Goal: Navigation & Orientation: Find specific page/section

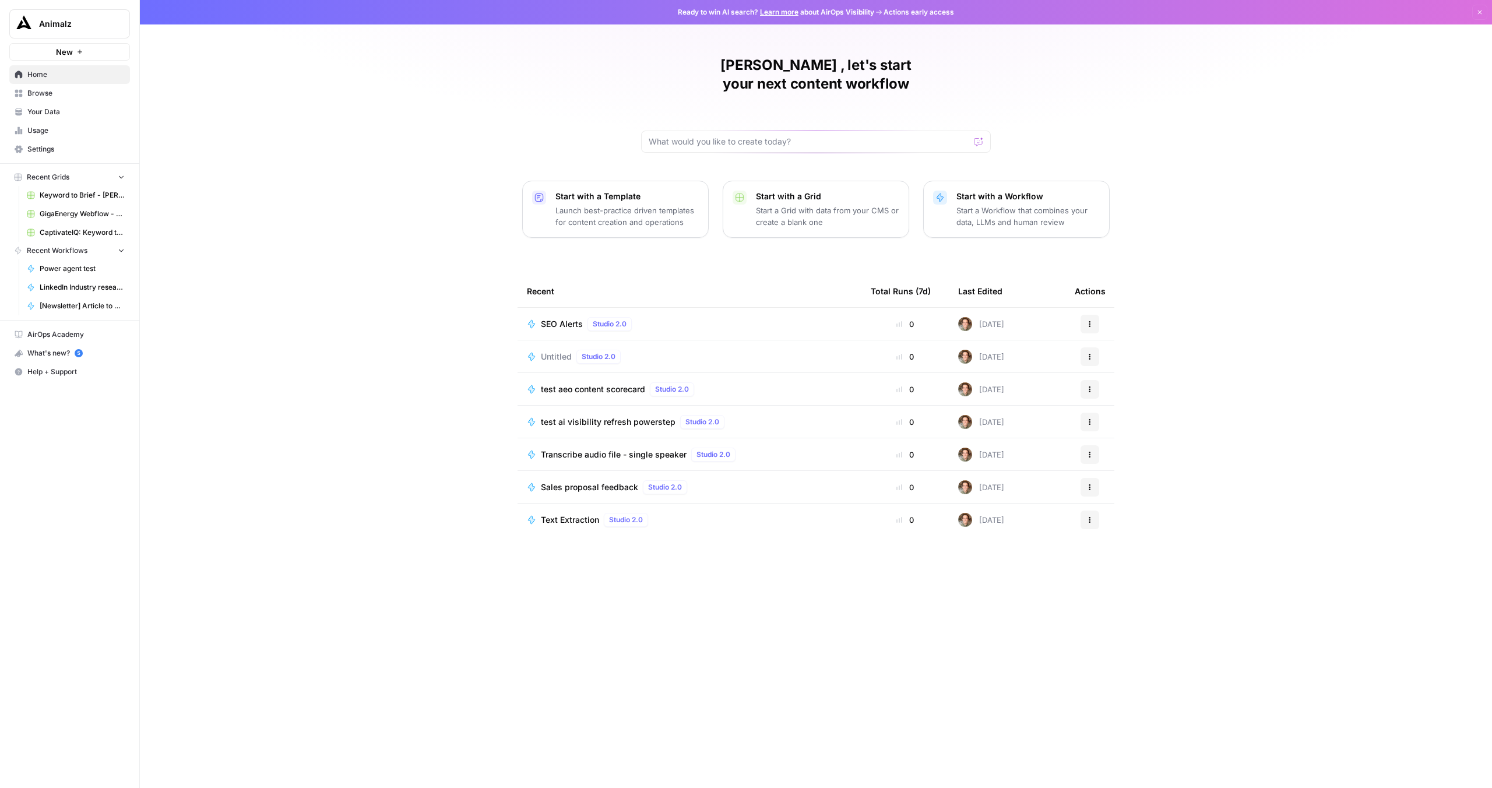
click at [62, 30] on button "Animalz" at bounding box center [69, 23] width 121 height 29
click at [45, 96] on span "Browse" at bounding box center [75, 93] width 97 height 10
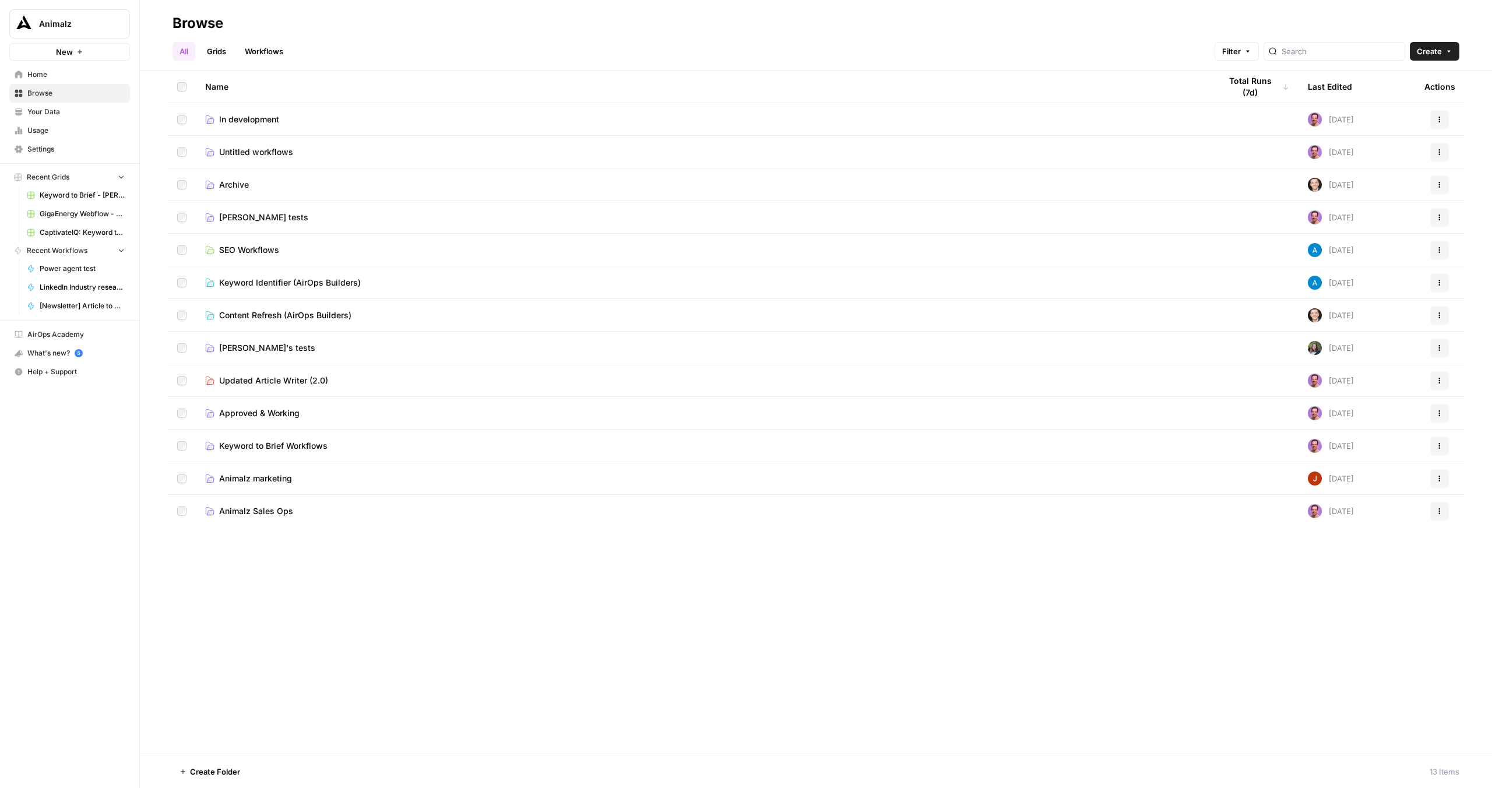
click at [43, 108] on span "Your Data" at bounding box center [75, 112] width 97 height 10
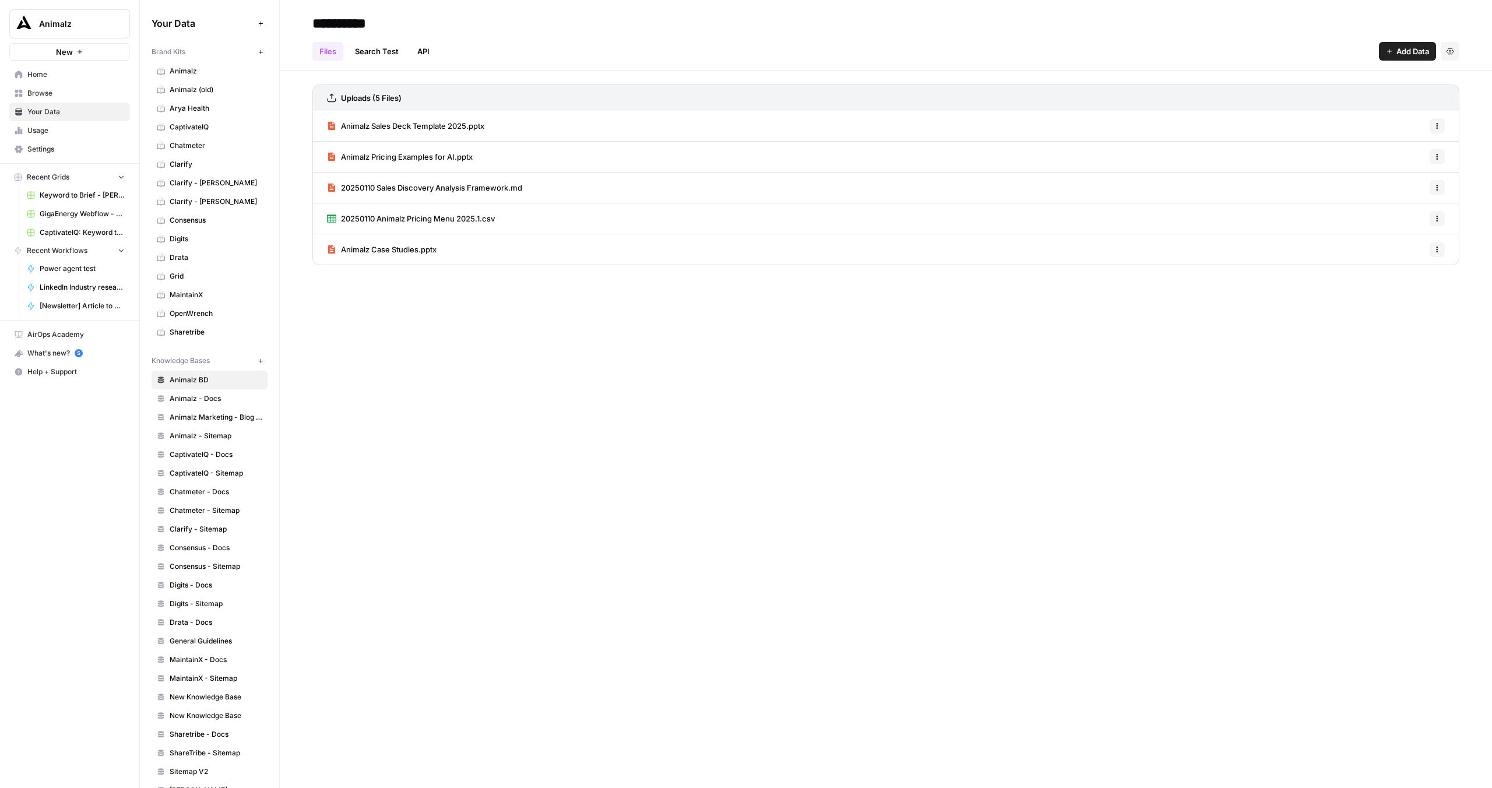
click at [79, 75] on span "Home" at bounding box center [75, 74] width 97 height 10
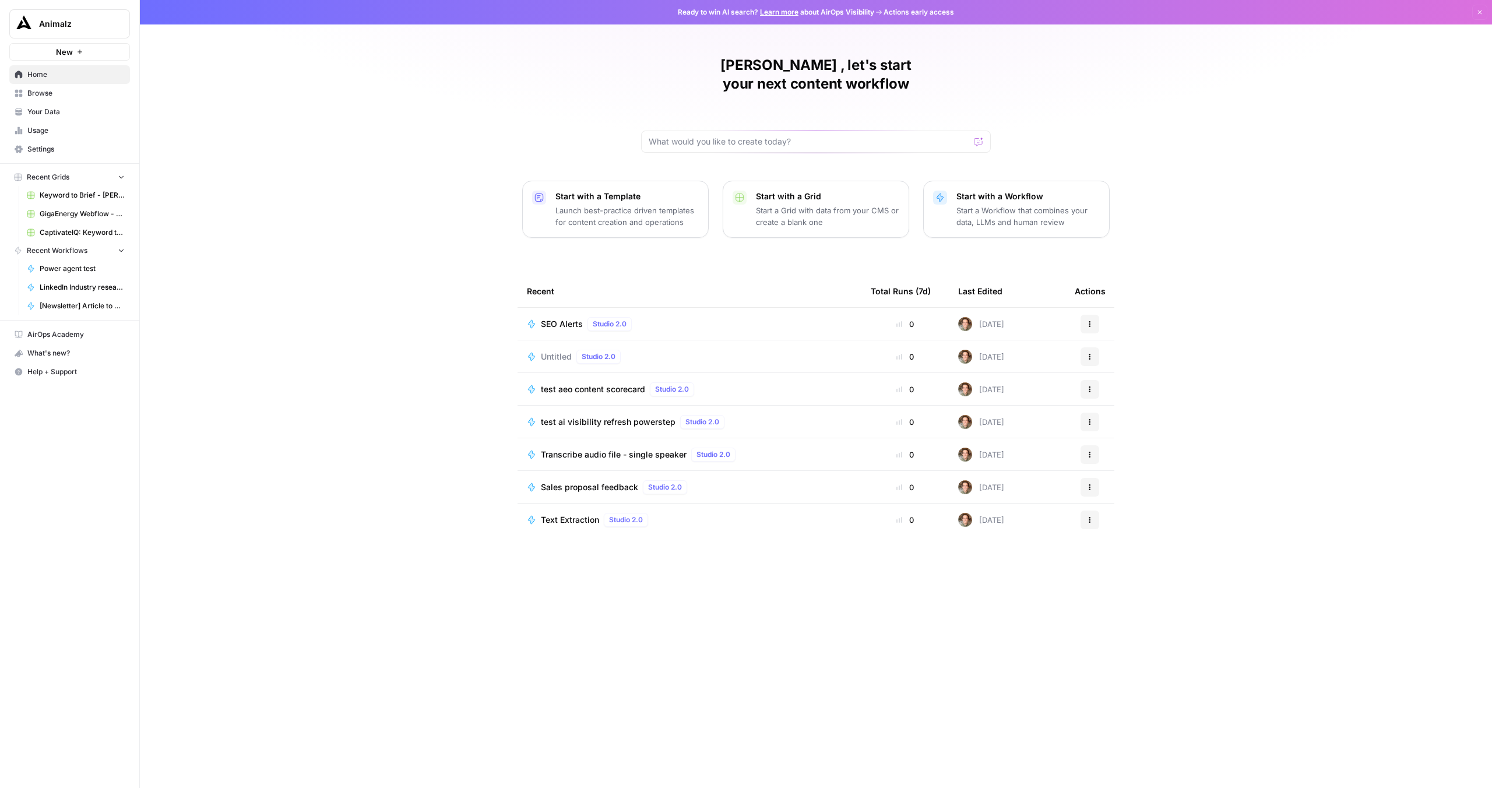
click at [53, 96] on span "Browse" at bounding box center [75, 93] width 97 height 10
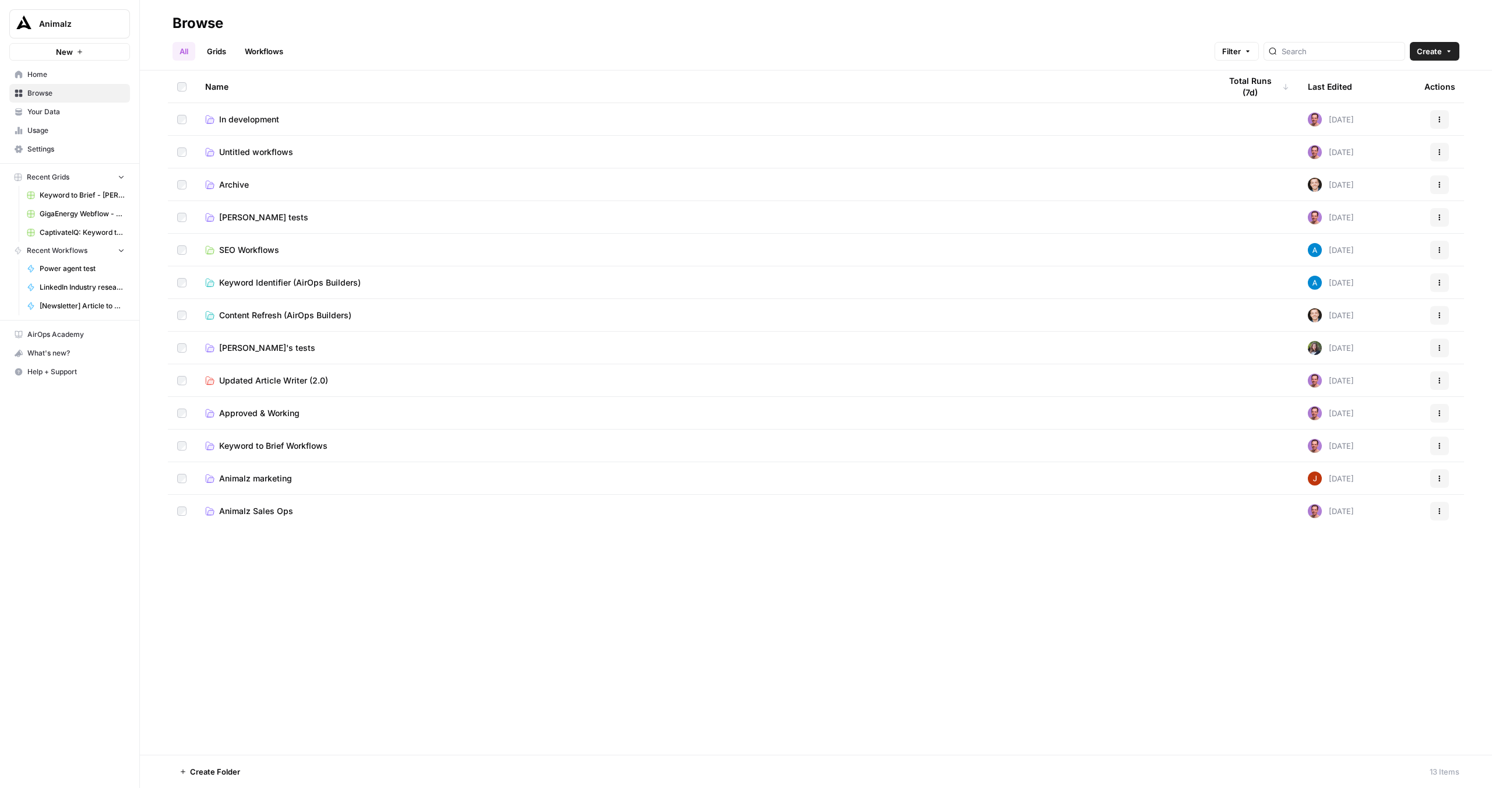
click at [41, 107] on span "Your Data" at bounding box center [75, 112] width 97 height 10
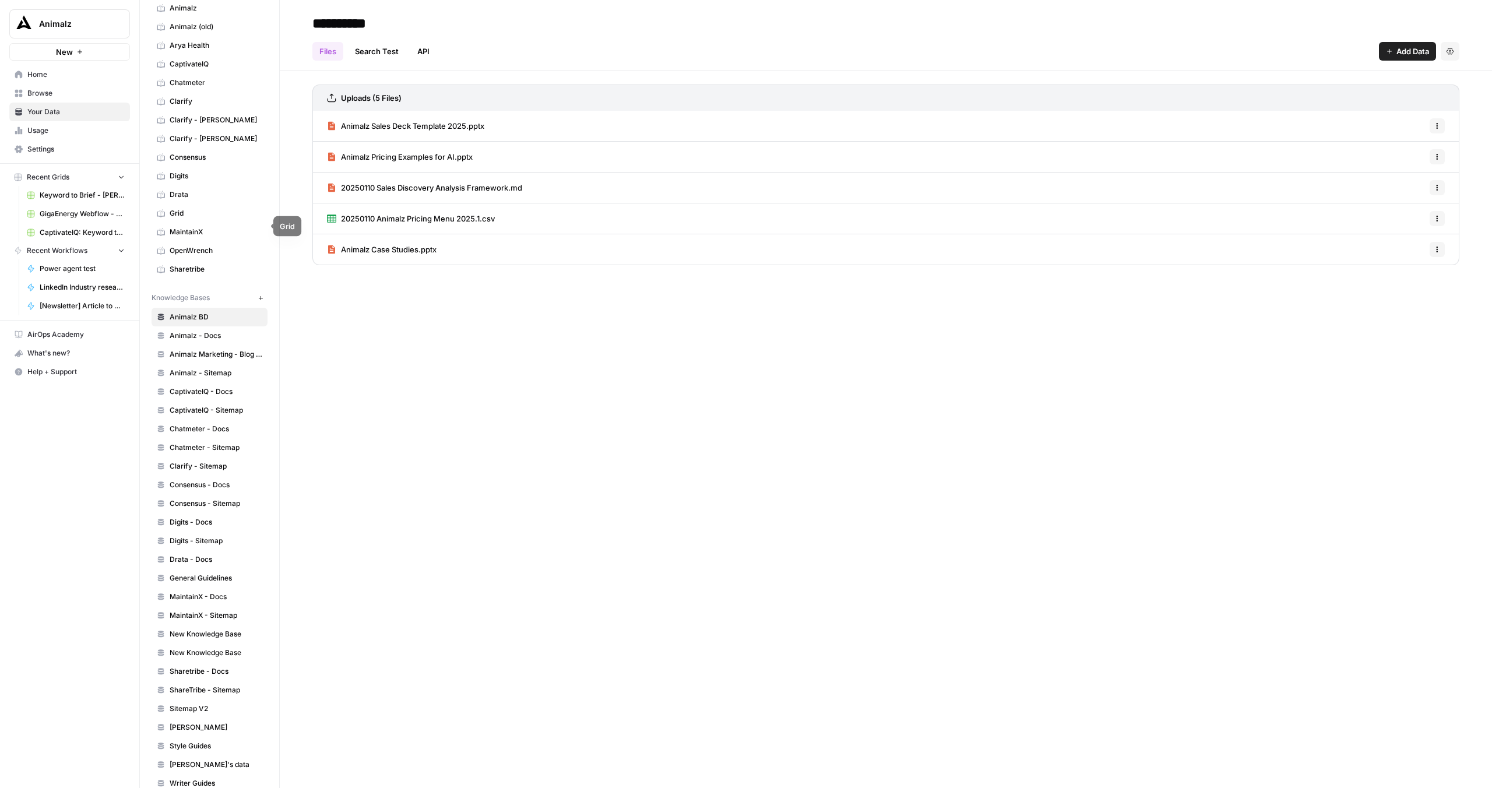
scroll to position [82, 0]
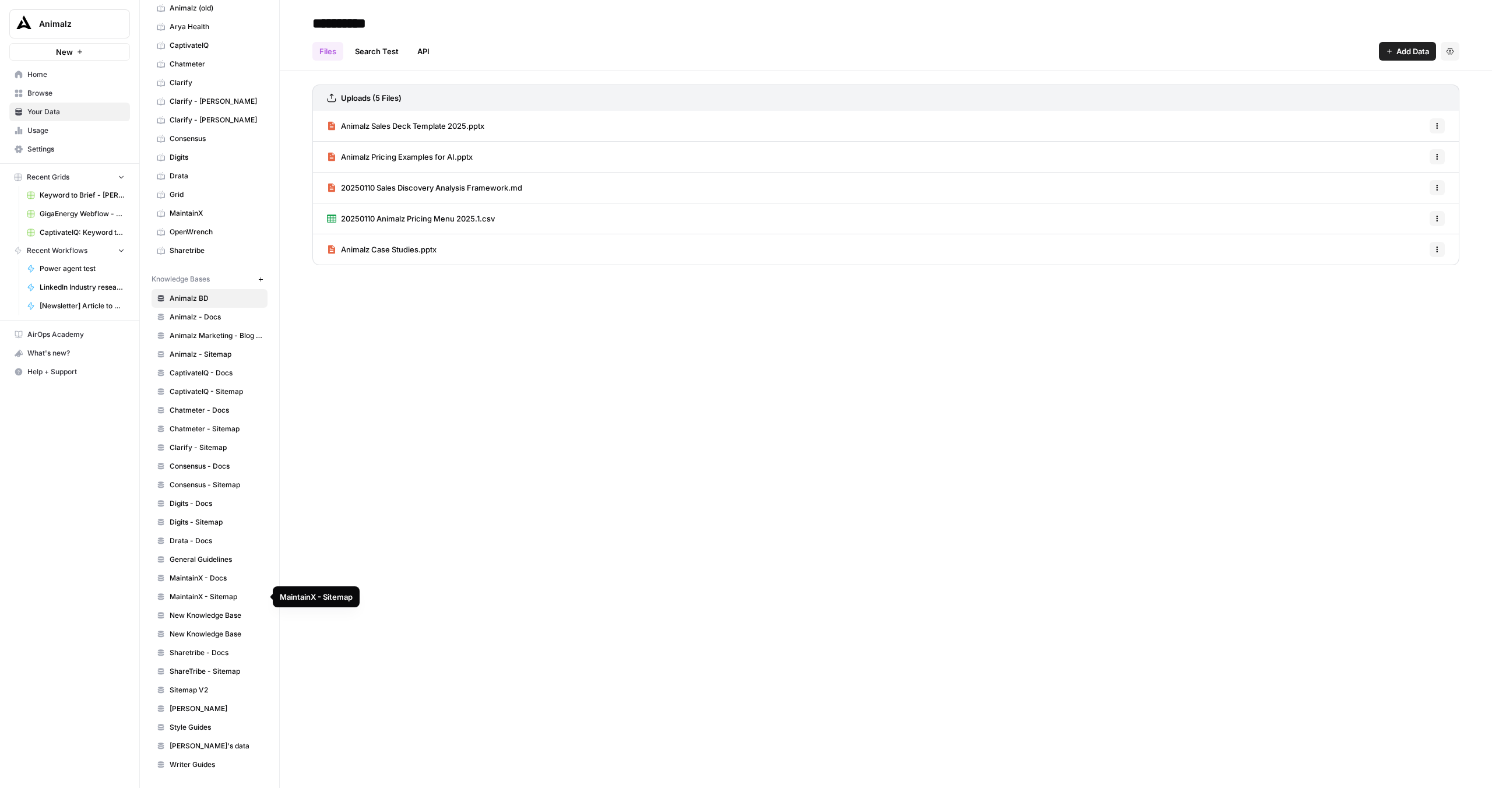
click at [216, 597] on span "MaintainX - Sitemap" at bounding box center [216, 597] width 93 height 10
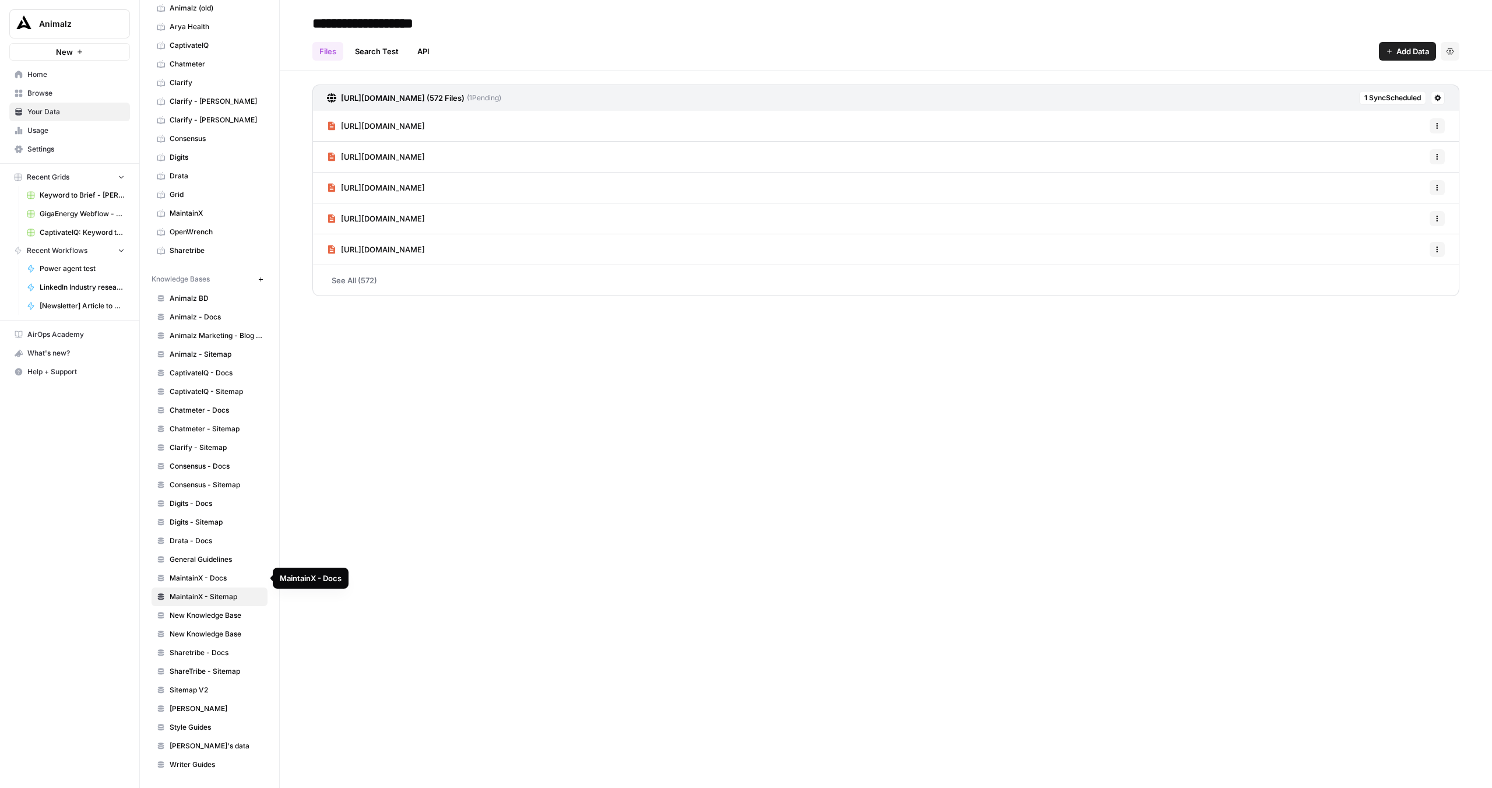
click at [202, 580] on span "MaintainX - Docs" at bounding box center [216, 578] width 93 height 10
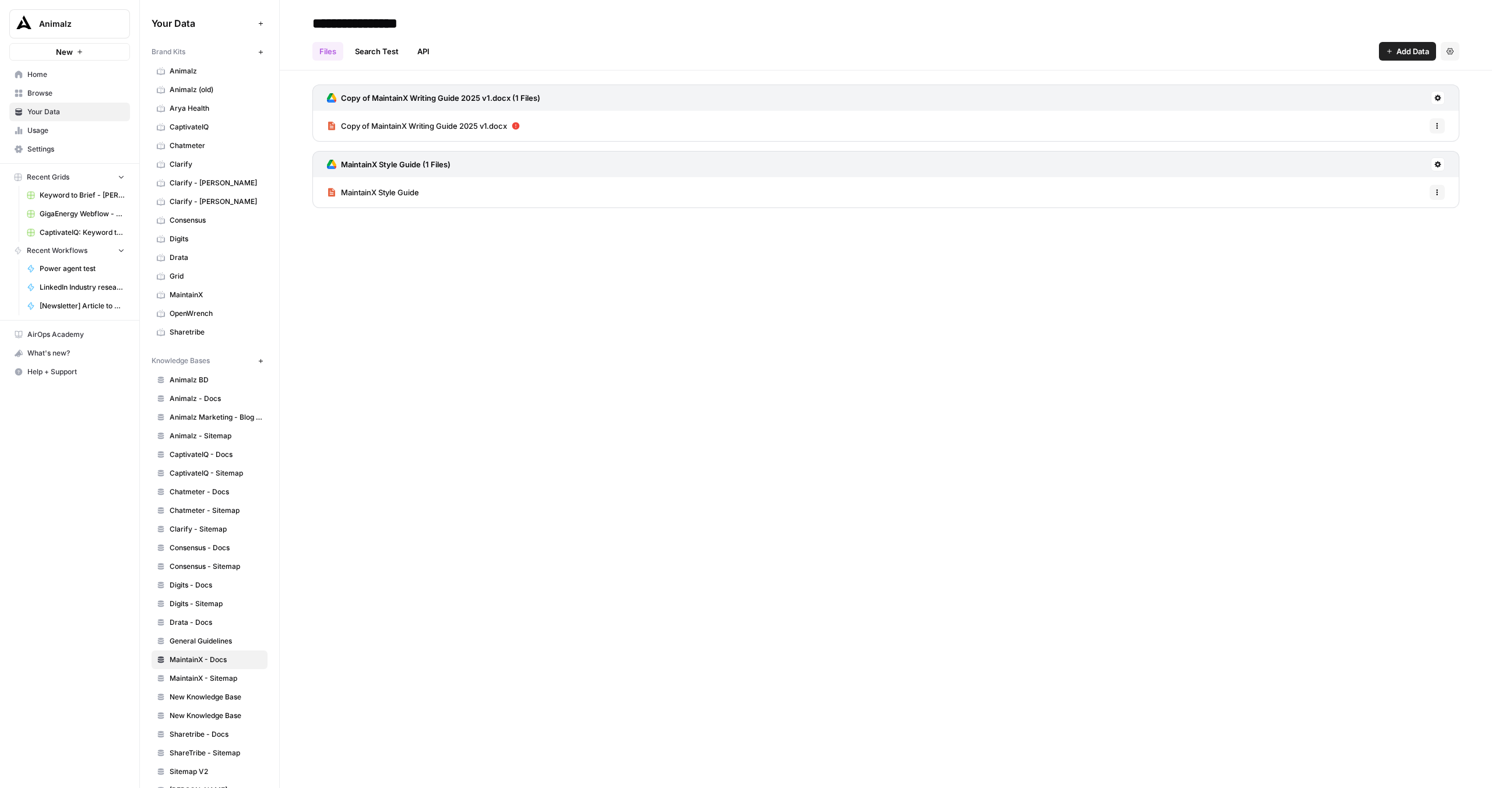
click at [76, 92] on span "Browse" at bounding box center [75, 93] width 97 height 10
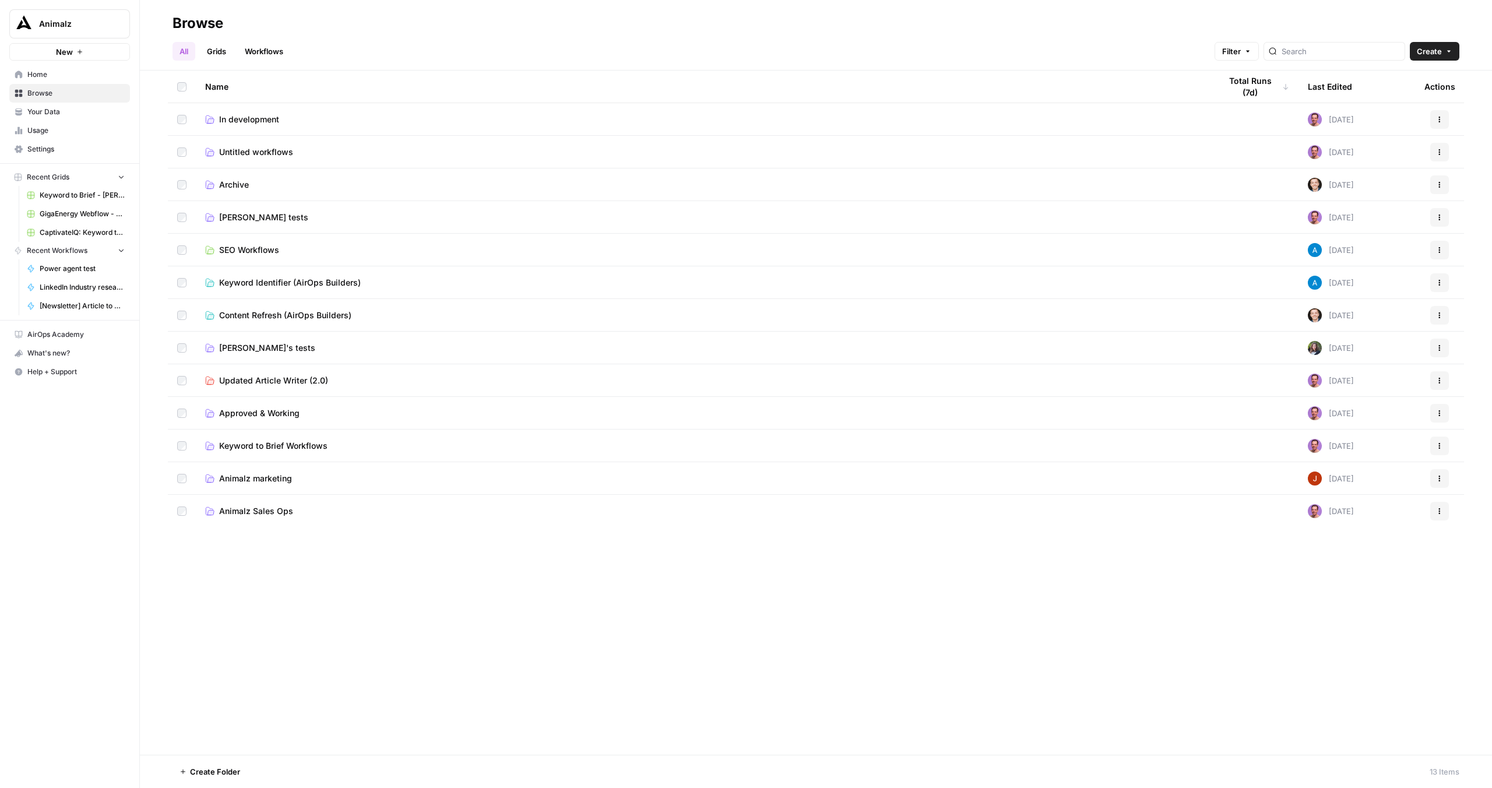
click at [59, 143] on link "Settings" at bounding box center [69, 149] width 121 height 19
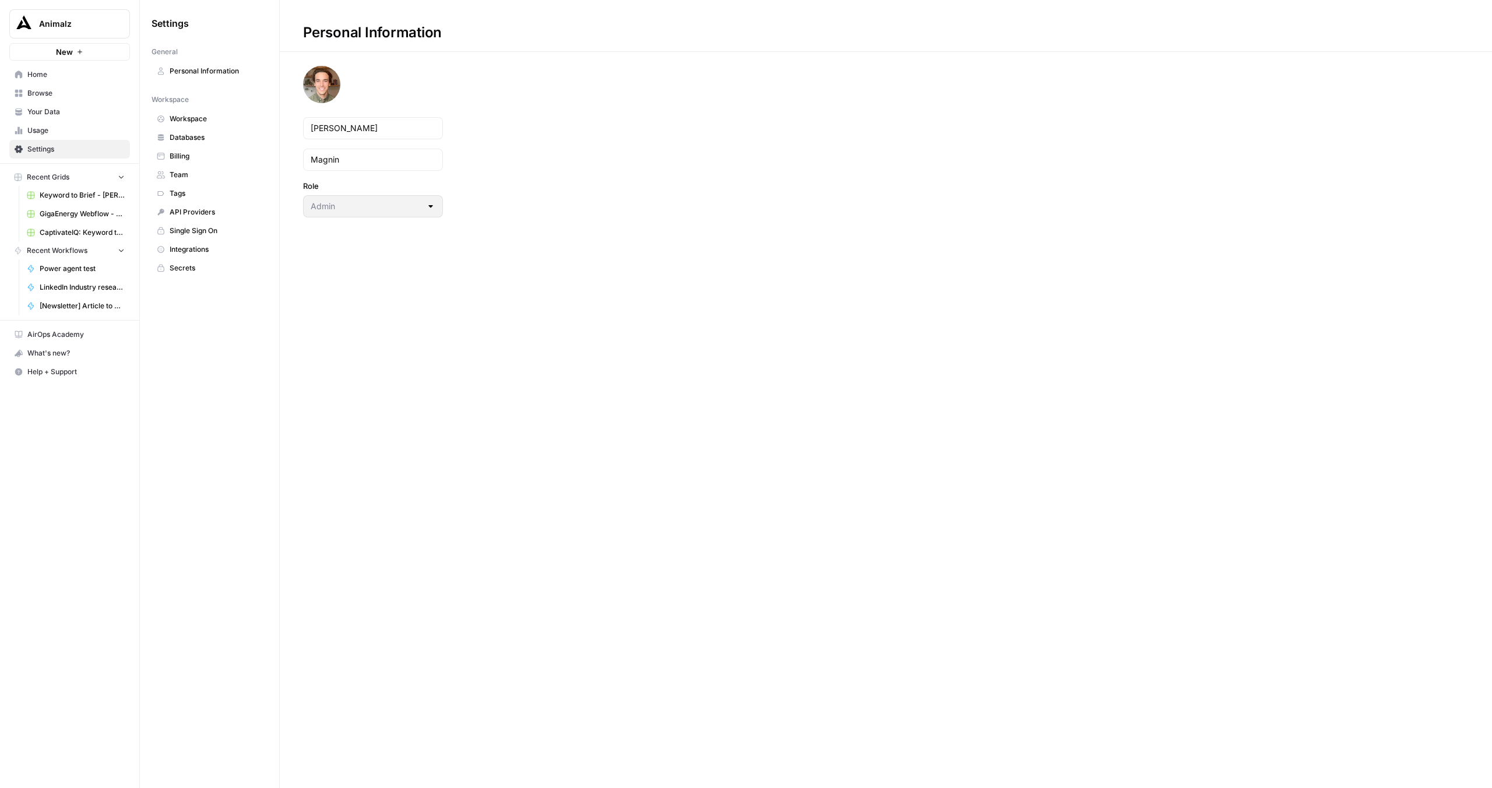
click at [52, 121] on link "Usage" at bounding box center [69, 130] width 121 height 19
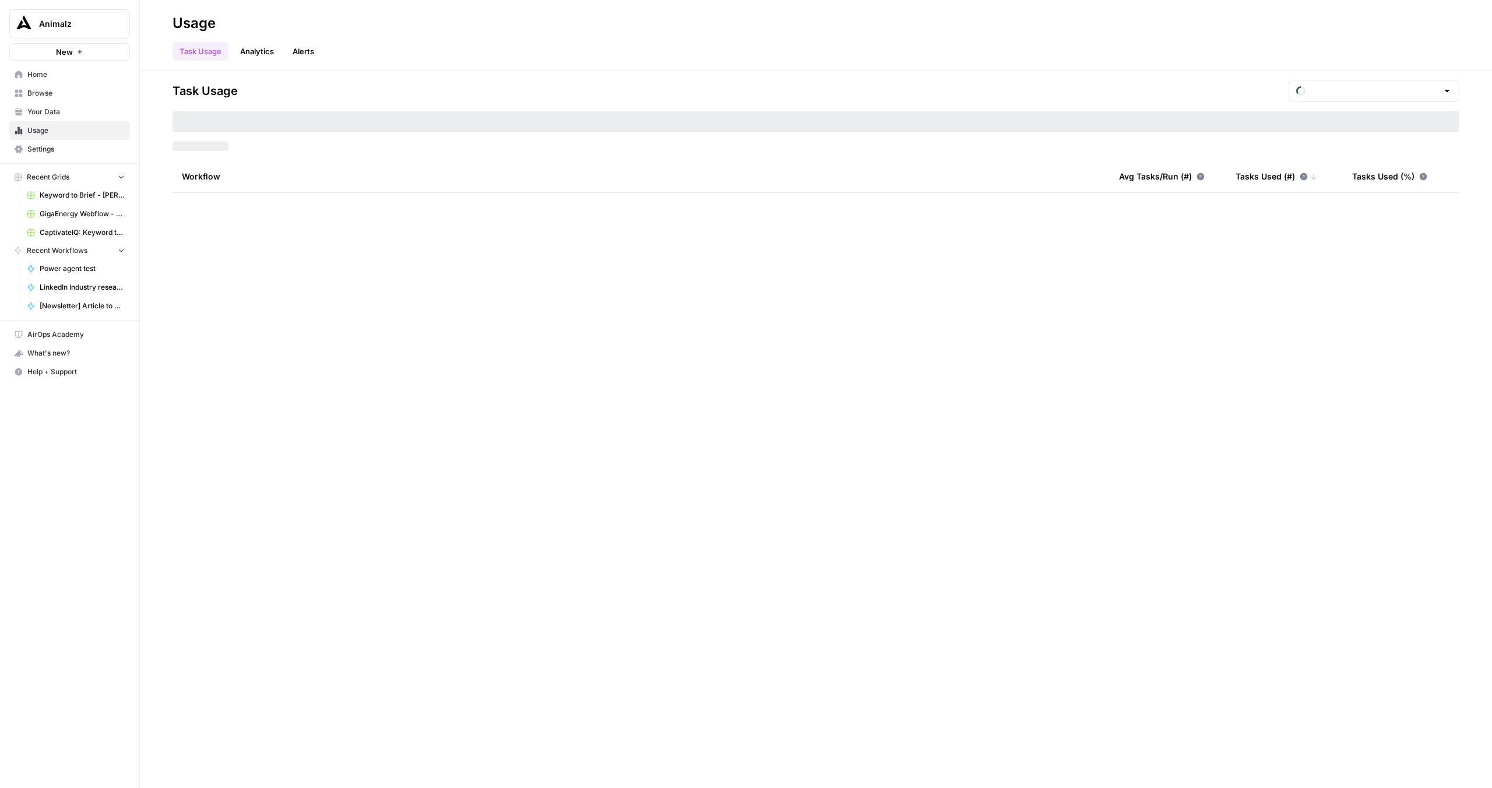
type input "August Tasks"
